Goal: Transaction & Acquisition: Obtain resource

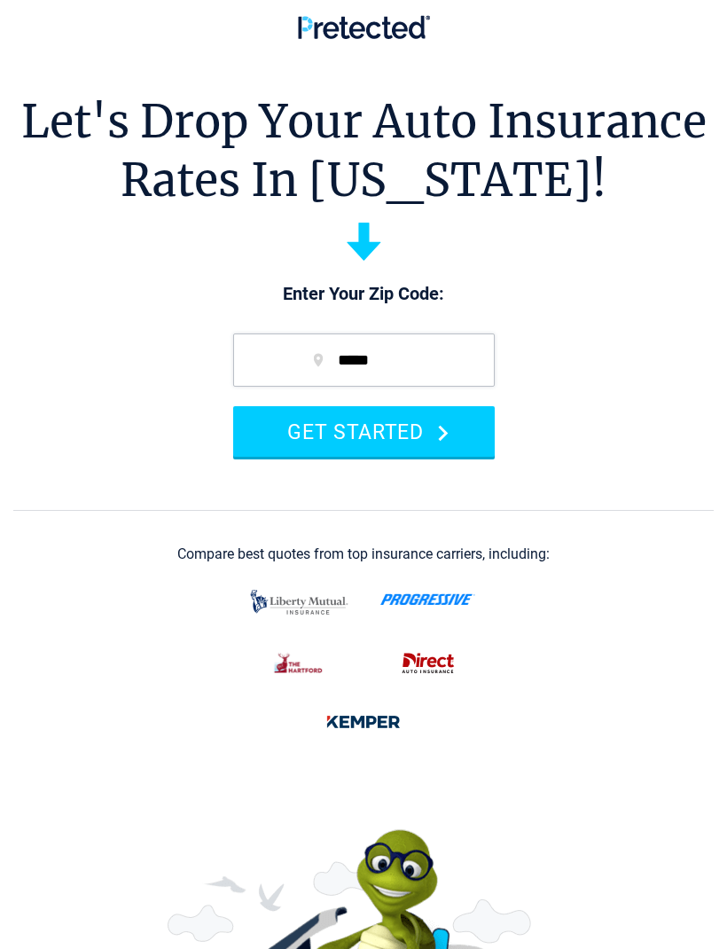
click at [408, 423] on button "GET STARTED" at bounding box center [364, 431] width 262 height 51
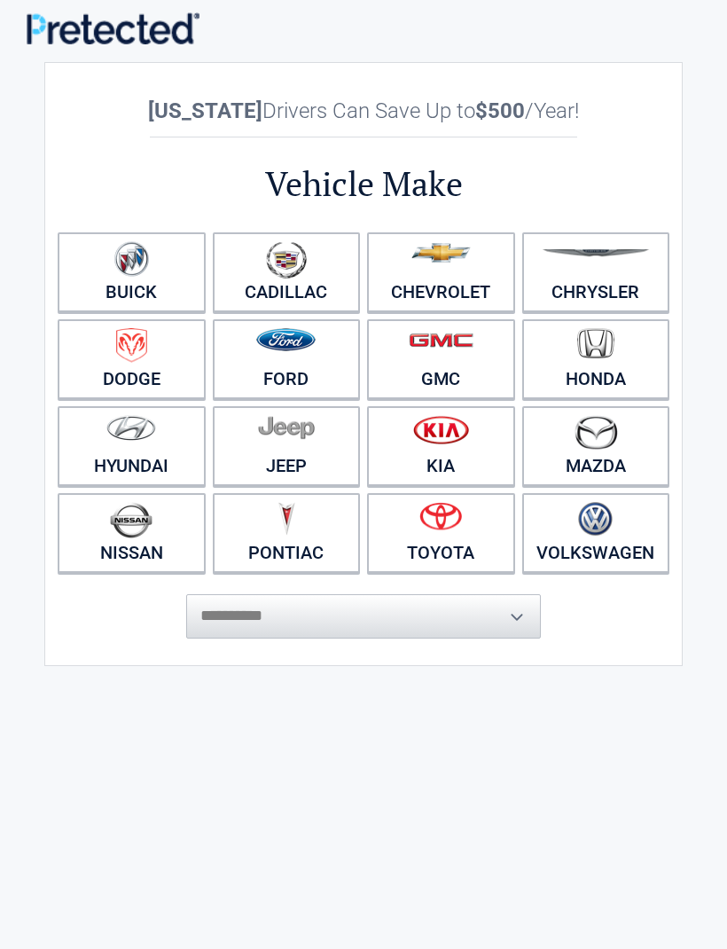
click at [279, 277] on img at bounding box center [286, 259] width 41 height 37
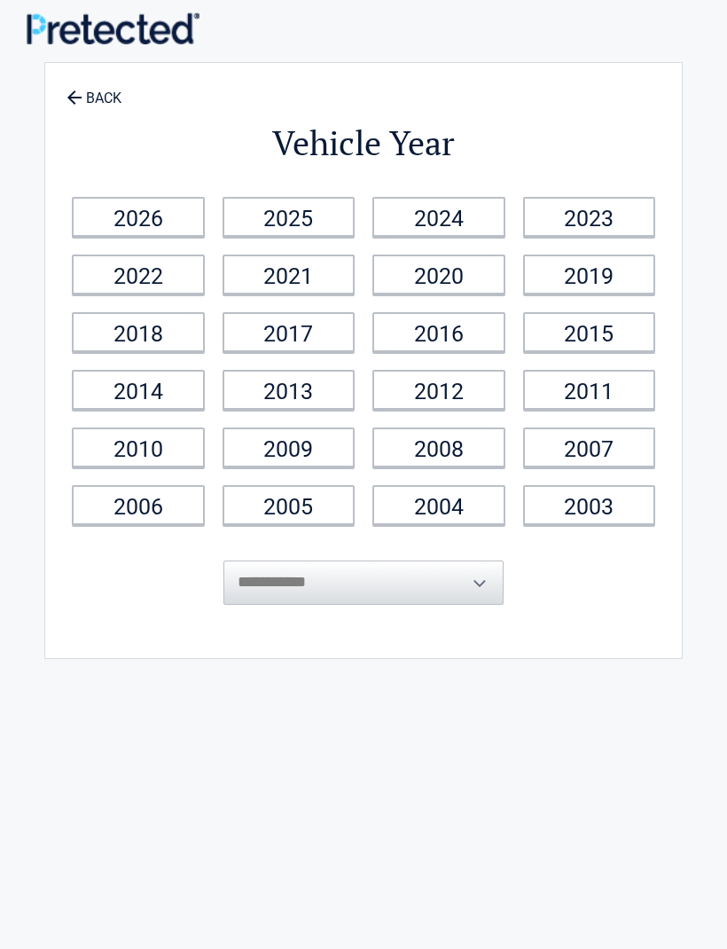
click at [273, 201] on link "2025" at bounding box center [289, 217] width 133 height 40
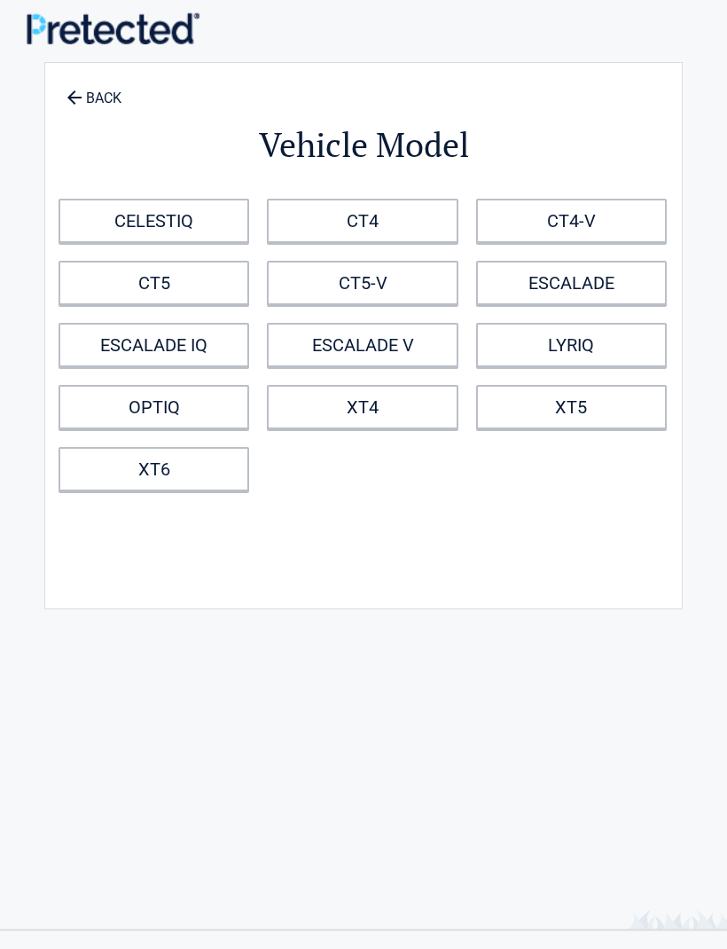
click at [623, 223] on link "CT4-V" at bounding box center [571, 221] width 191 height 44
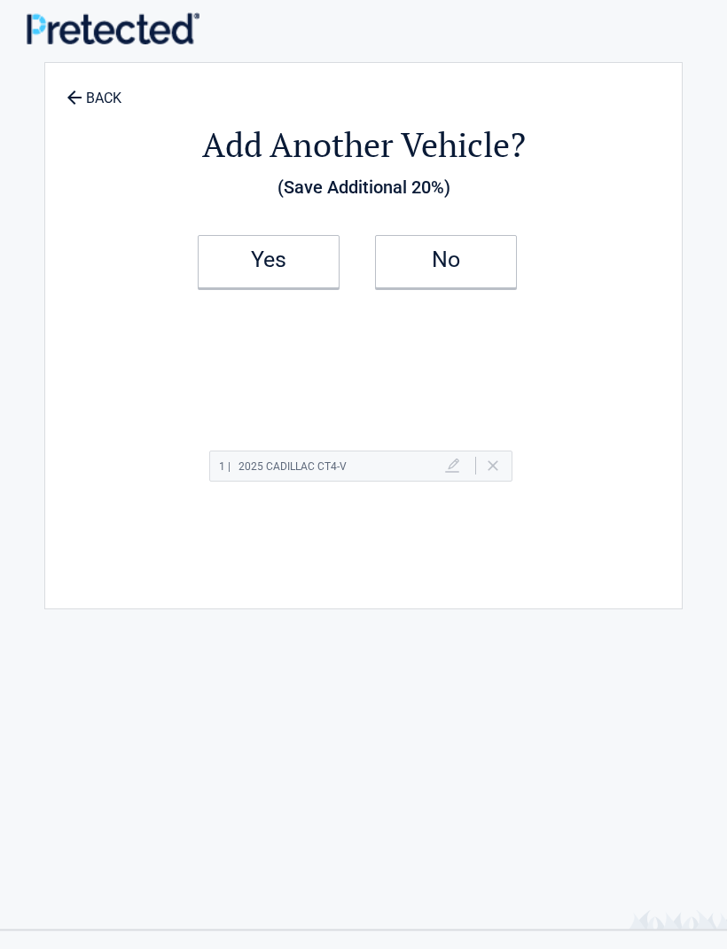
click at [282, 266] on h2 "Yes" at bounding box center [268, 260] width 105 height 12
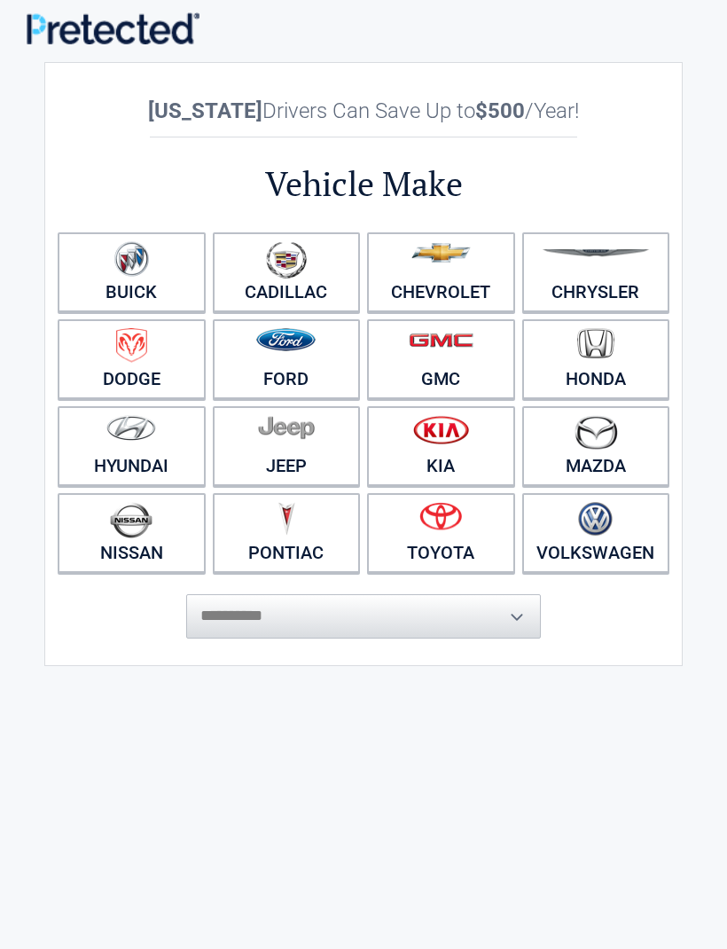
click at [485, 513] on figure at bounding box center [441, 522] width 127 height 40
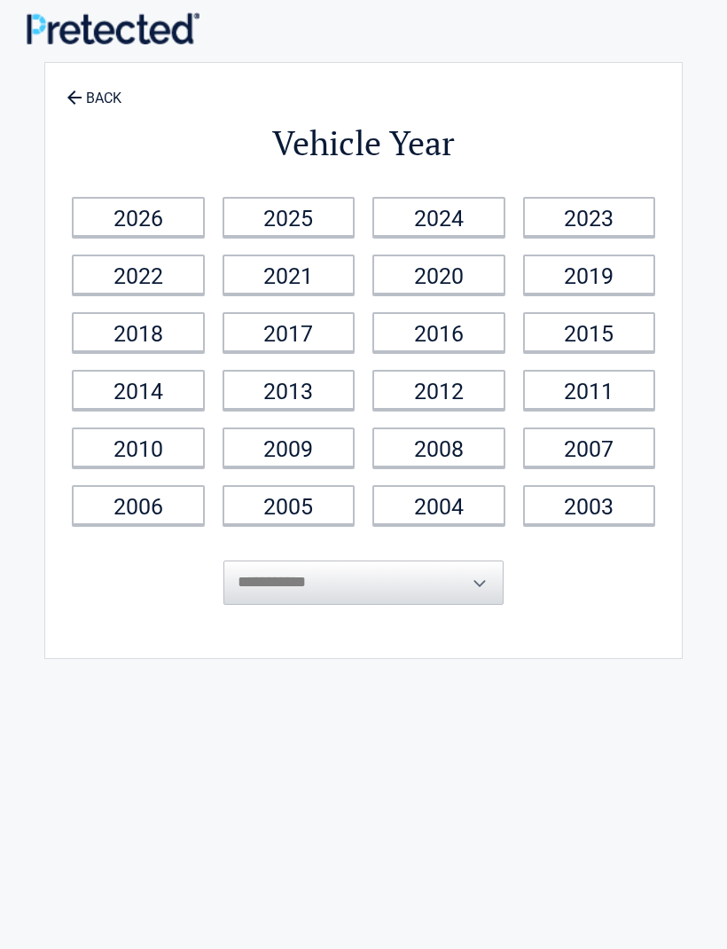
click at [302, 223] on link "2025" at bounding box center [289, 217] width 133 height 40
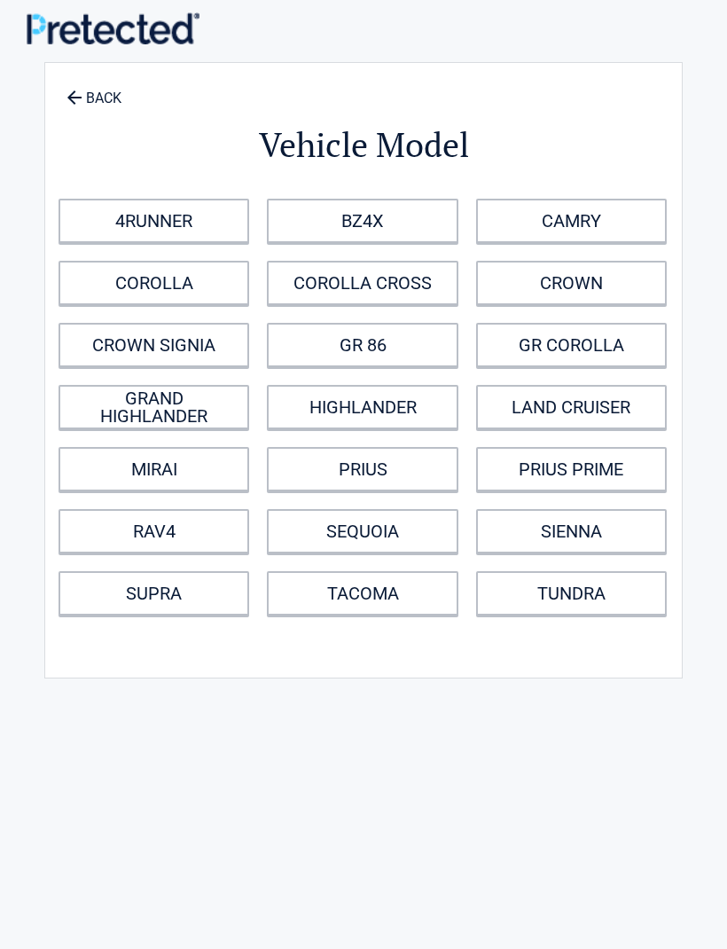
click at [415, 347] on link "GR 86" at bounding box center [362, 345] width 191 height 44
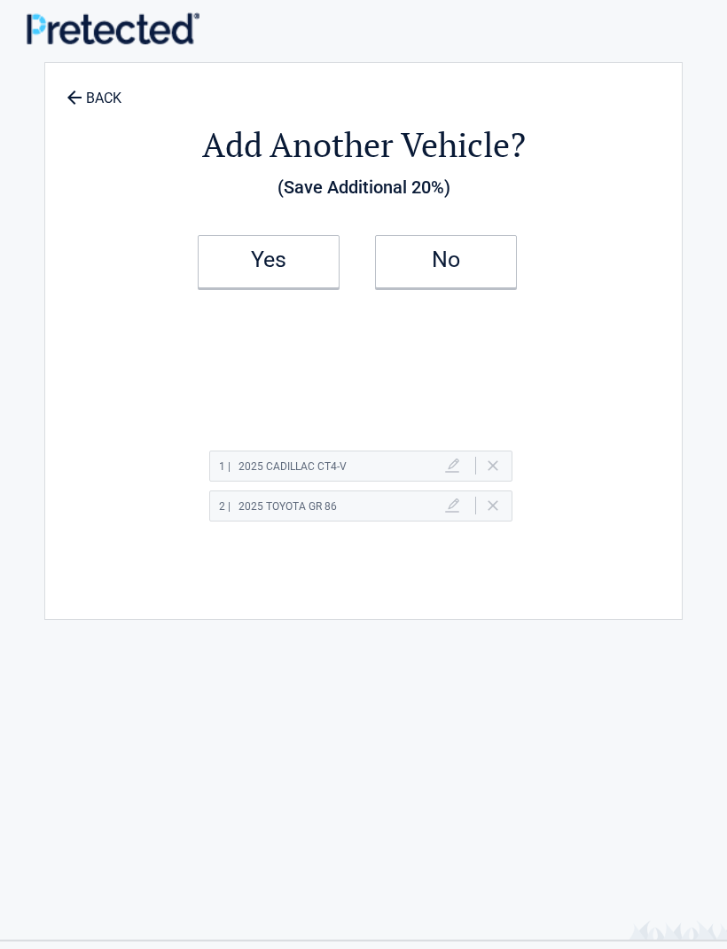
click at [487, 278] on link "No" at bounding box center [446, 261] width 142 height 53
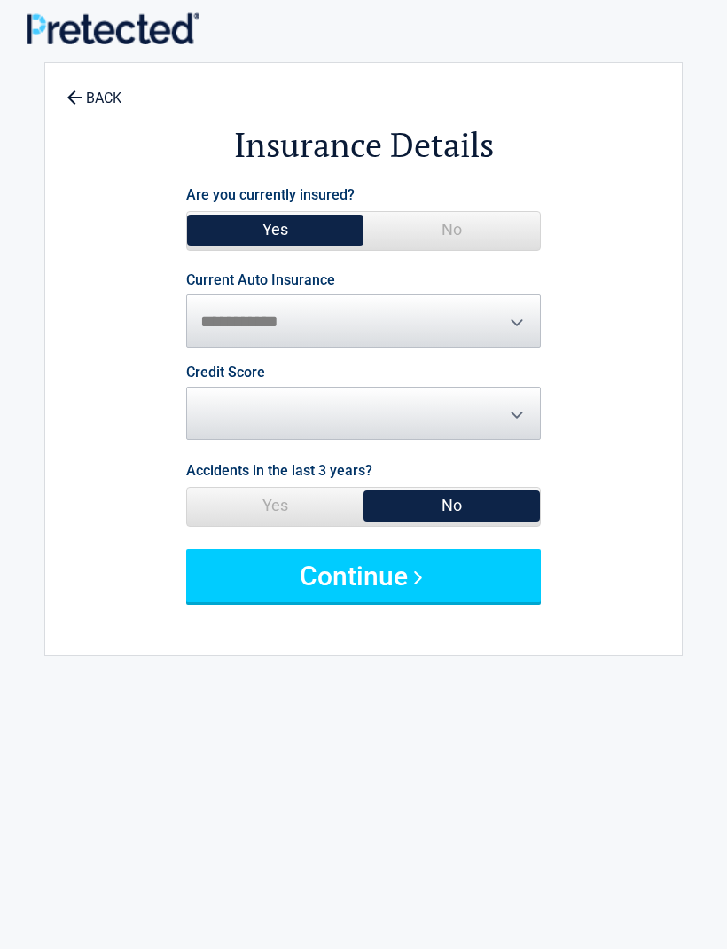
click at [481, 222] on span "No" at bounding box center [451, 229] width 176 height 35
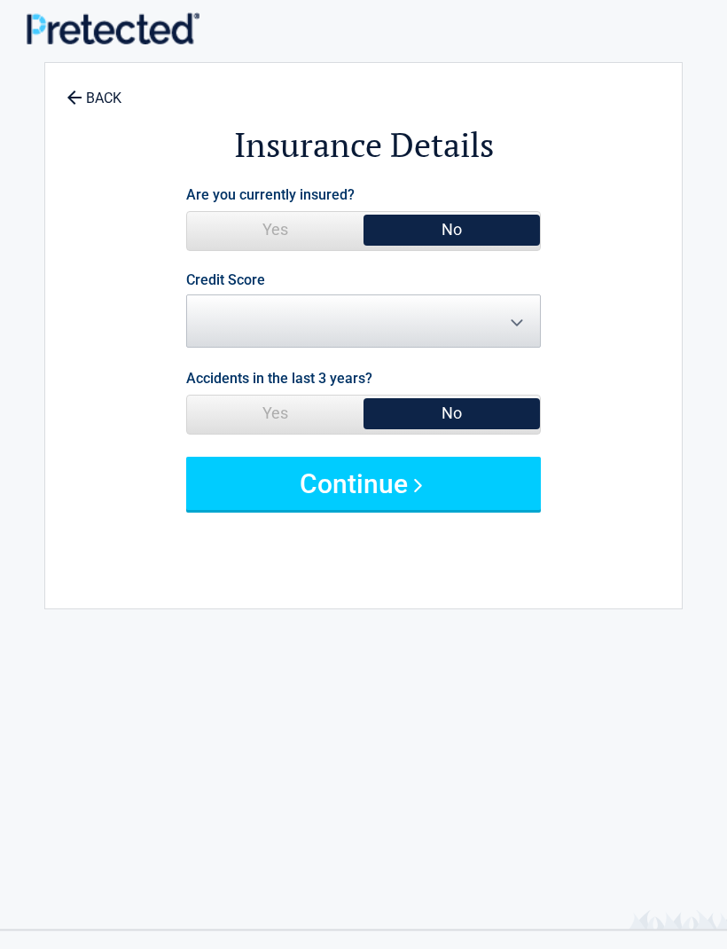
click at [432, 478] on button "Continue" at bounding box center [363, 483] width 355 height 53
select select "****"
click at [442, 480] on button "Continue" at bounding box center [363, 483] width 355 height 53
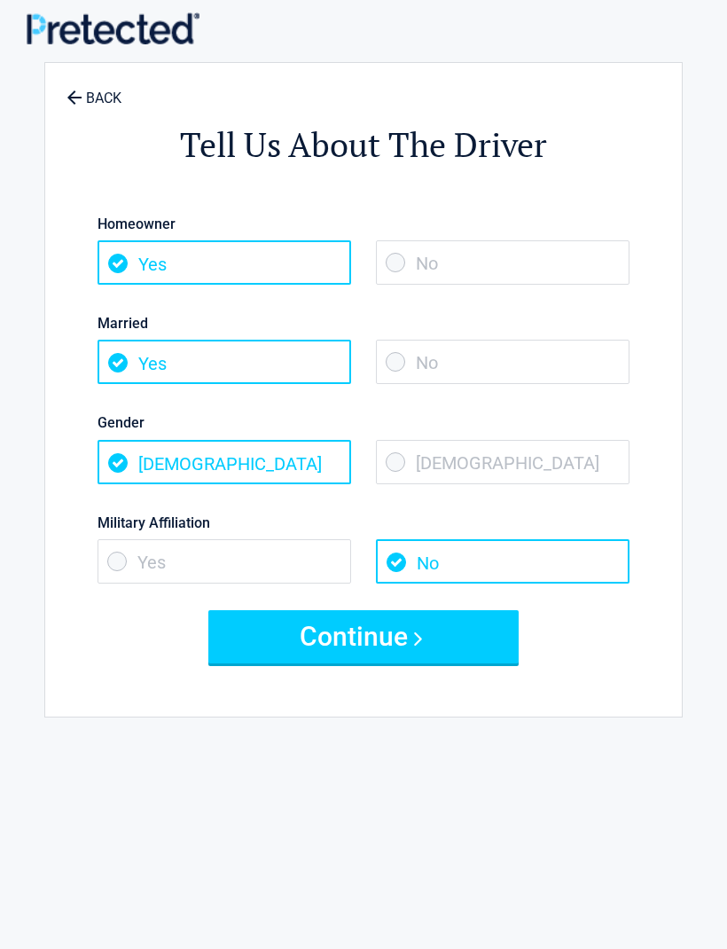
click at [415, 261] on span "No" at bounding box center [503, 262] width 254 height 44
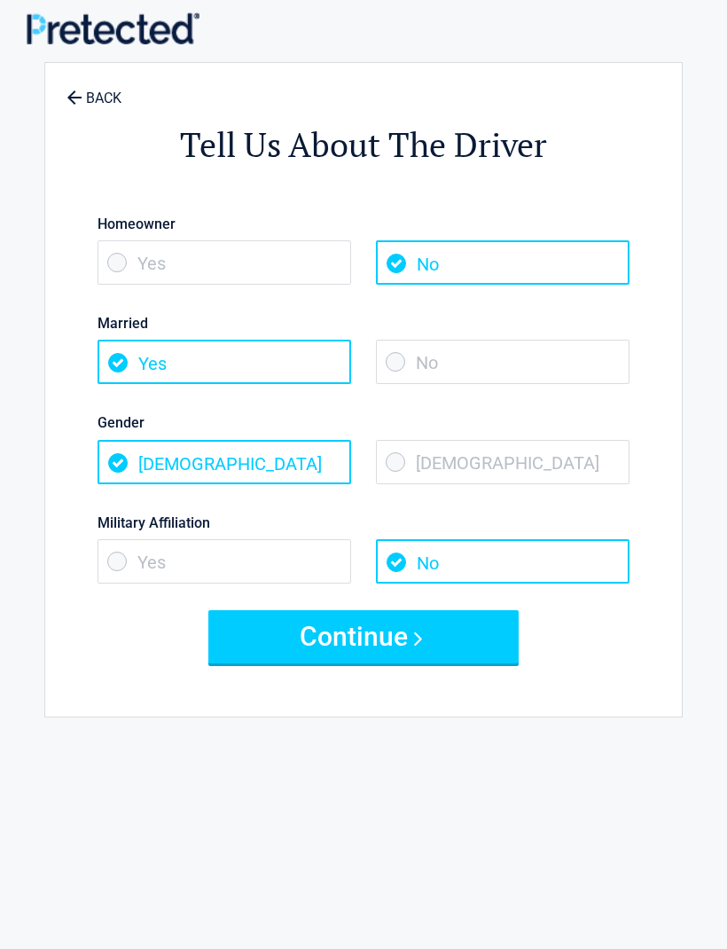
click at [289, 259] on span "Yes" at bounding box center [225, 262] width 254 height 44
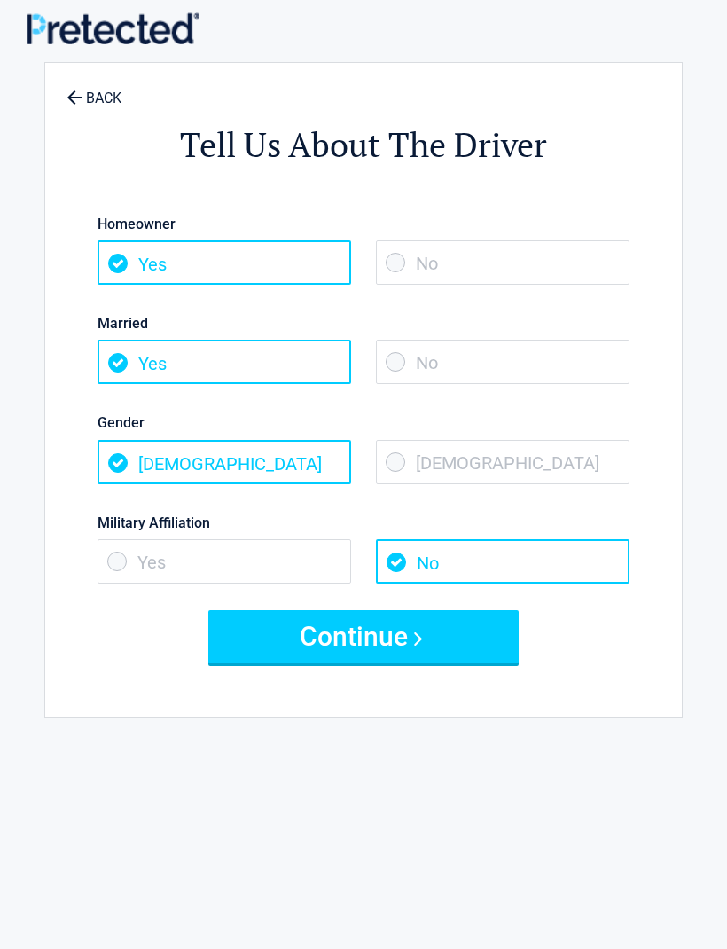
click at [388, 603] on div "Homeowner Yes No Married Yes No Gender [DEMOGRAPHIC_DATA] [DEMOGRAPHIC_DATA] Mi…" at bounding box center [364, 400] width 532 height 420
click at [469, 651] on button "Continue" at bounding box center [363, 636] width 310 height 53
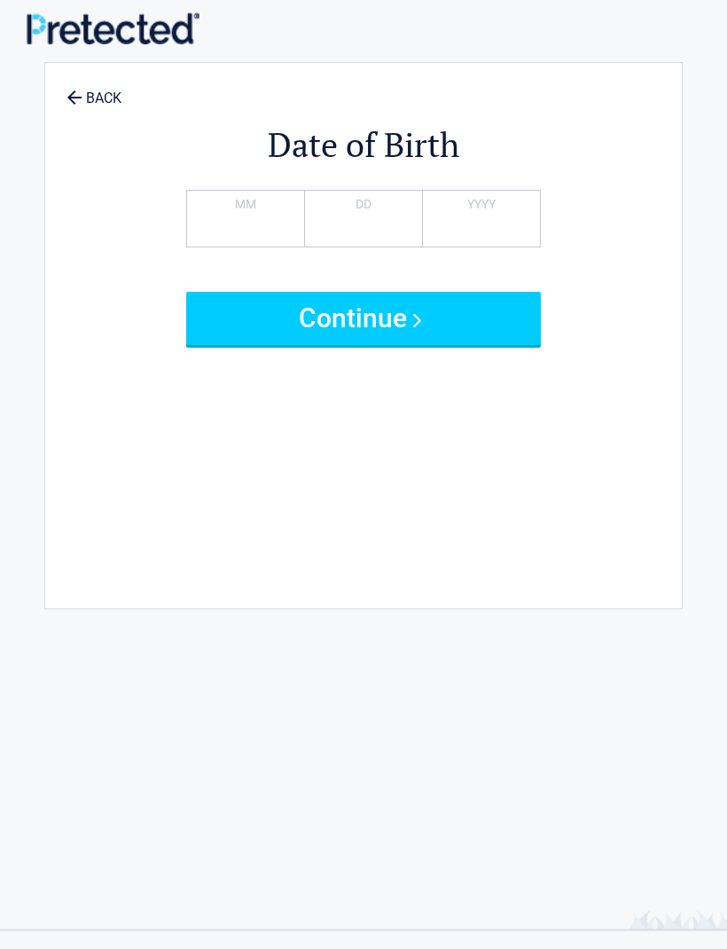
click at [474, 308] on button "Continue" at bounding box center [363, 318] width 355 height 53
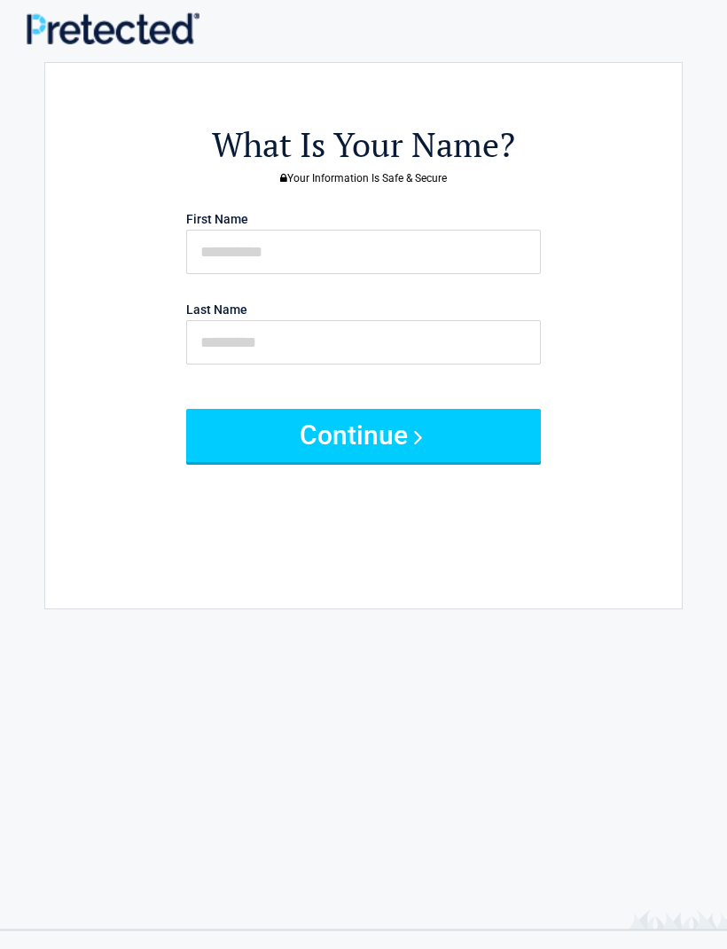
click at [448, 443] on button "Continue" at bounding box center [363, 435] width 355 height 53
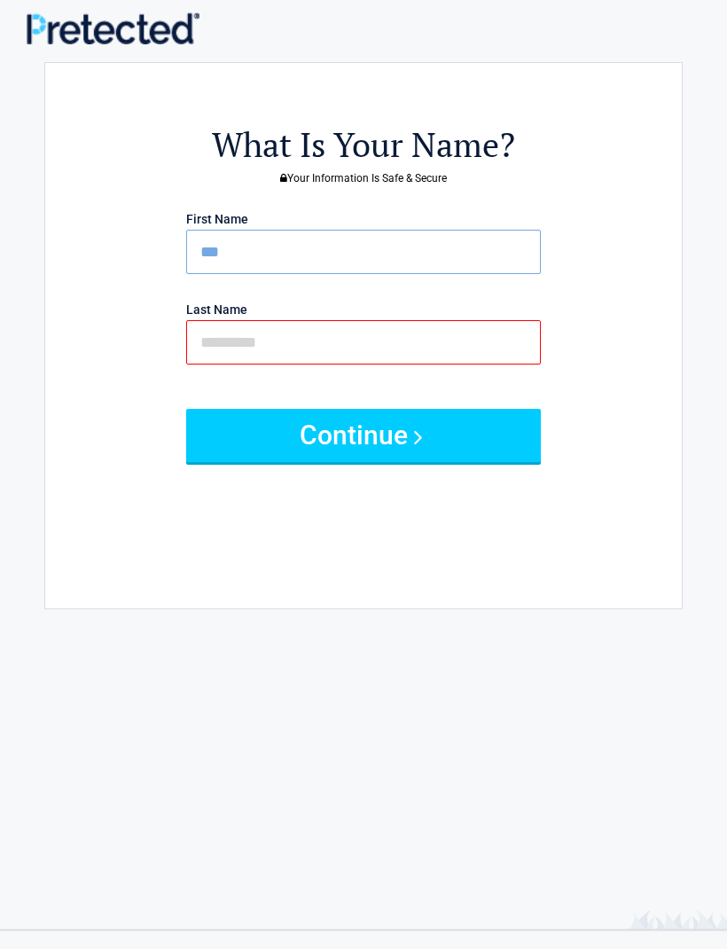
type input "*"
type input "****"
click at [322, 332] on input "text" at bounding box center [363, 342] width 355 height 44
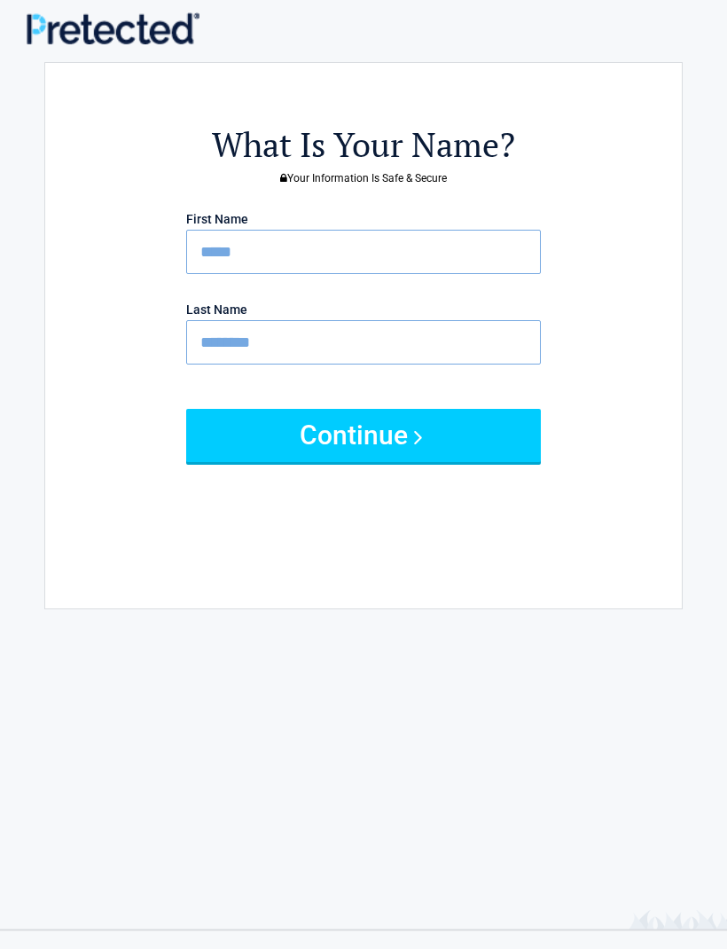
type input "********"
click at [363, 434] on button "Continue" at bounding box center [363, 435] width 355 height 53
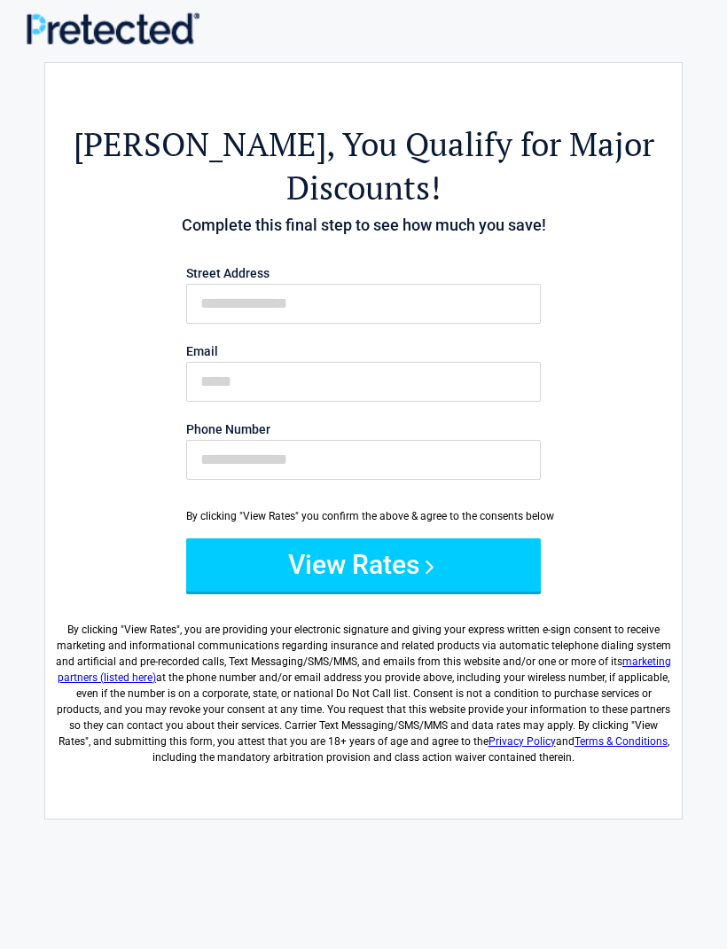
click at [465, 538] on button "View Rates" at bounding box center [363, 564] width 355 height 53
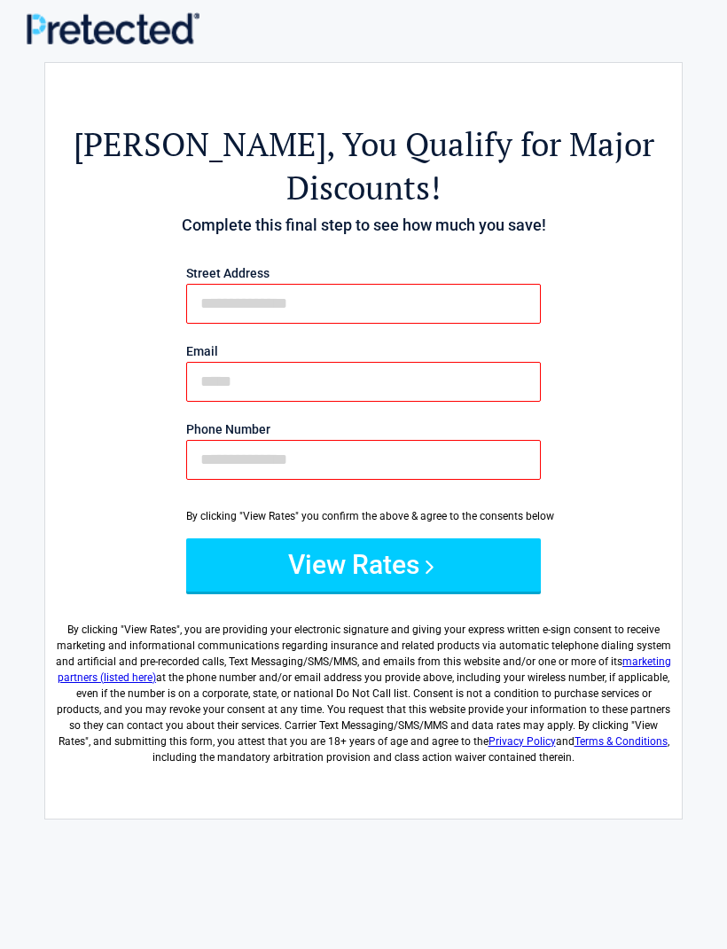
click at [481, 541] on button "View Rates" at bounding box center [363, 564] width 355 height 53
click at [488, 546] on button "View Rates" at bounding box center [363, 564] width 355 height 53
